Goal: Information Seeking & Learning: Learn about a topic

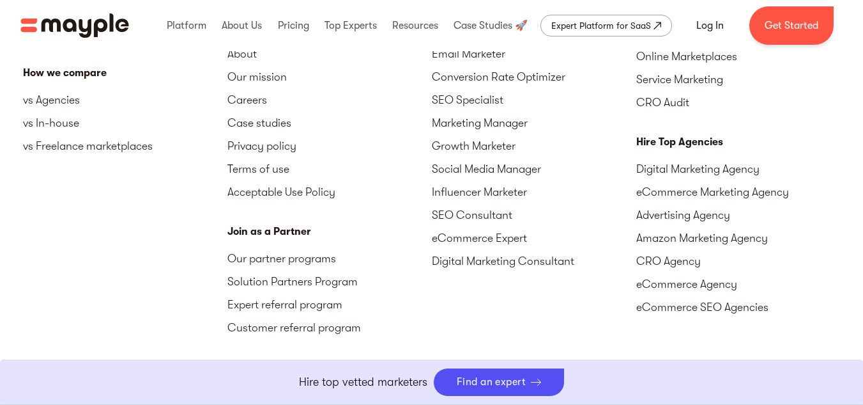
scroll to position [4618, 0]
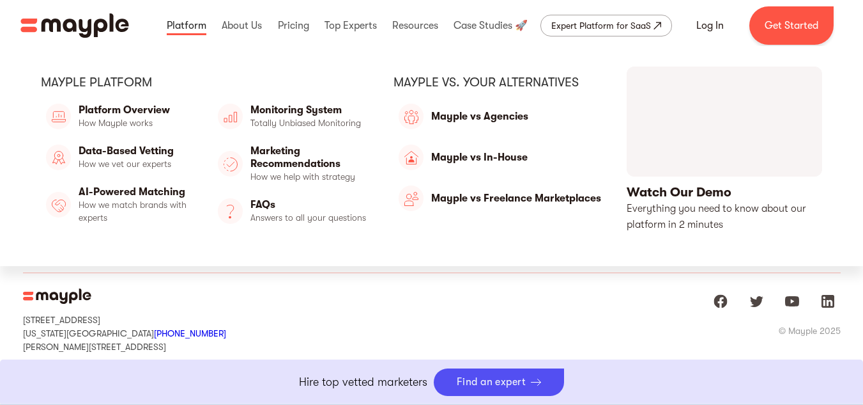
click at [187, 15] on link at bounding box center [187, 25] width 46 height 41
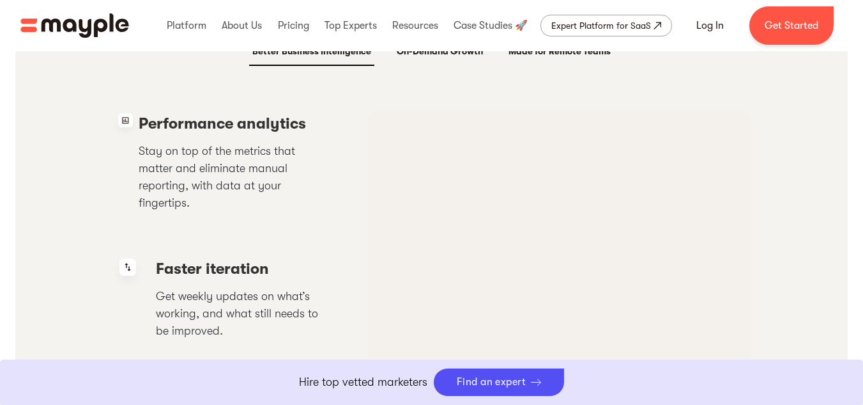
scroll to position [2523, 0]
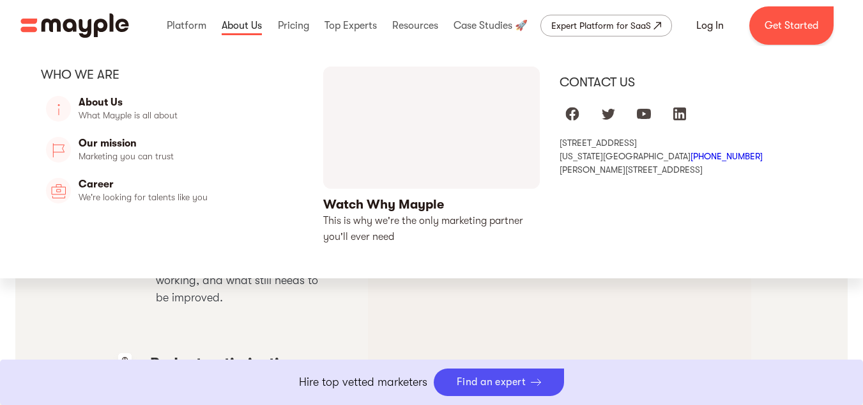
click at [234, 15] on link at bounding box center [242, 25] width 47 height 41
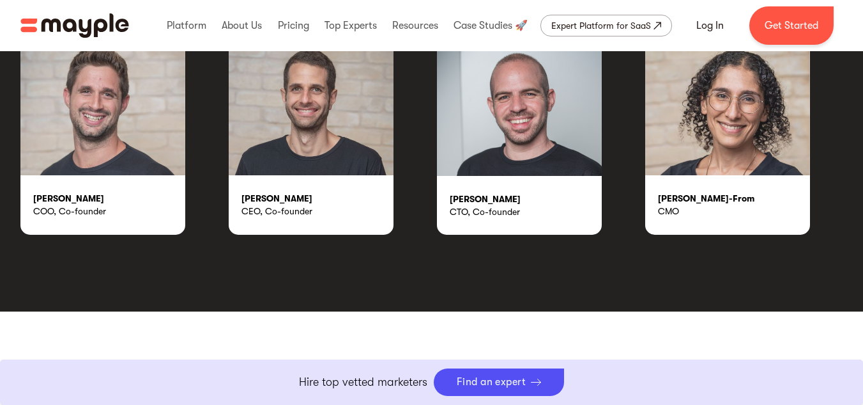
scroll to position [2304, 0]
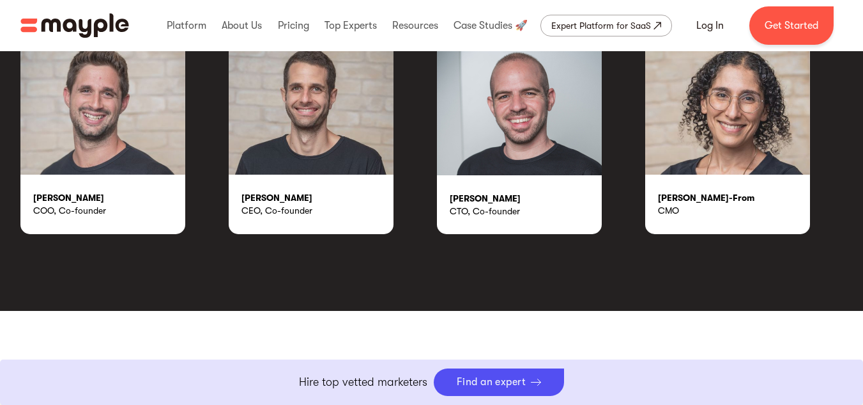
click at [108, 24] on img "home" at bounding box center [74, 25] width 109 height 24
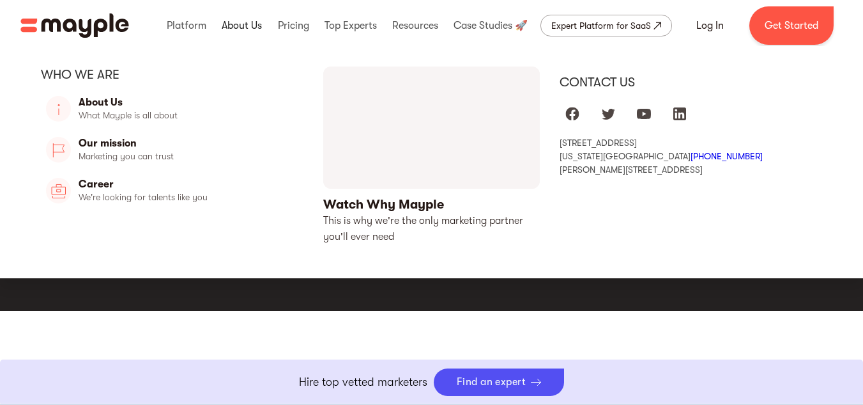
click at [240, 29] on link at bounding box center [242, 25] width 47 height 41
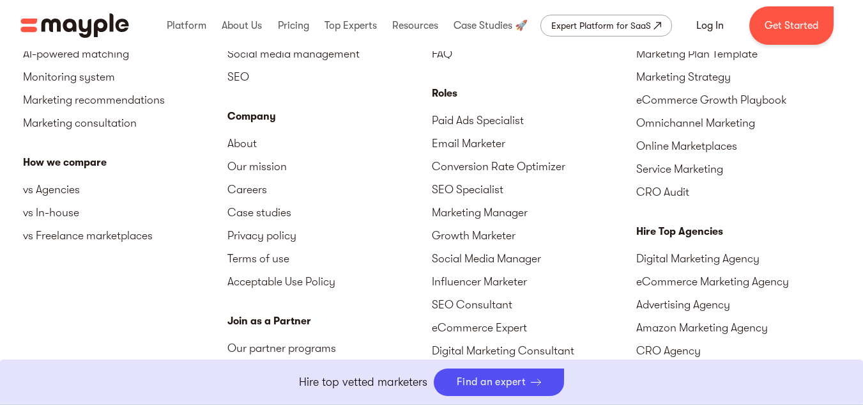
scroll to position [4167, 0]
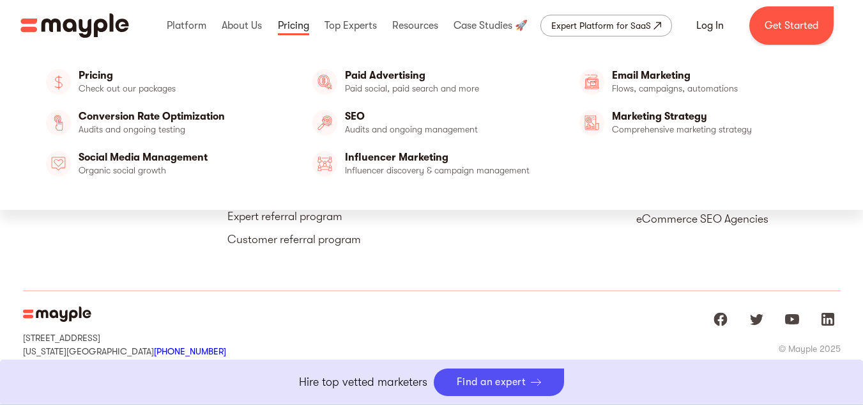
click at [298, 13] on link at bounding box center [294, 25] width 38 height 41
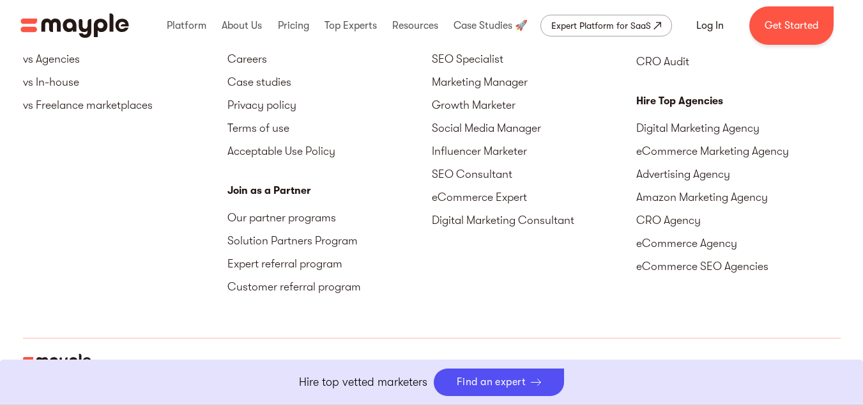
scroll to position [4618, 0]
